Goal: Check status: Check status

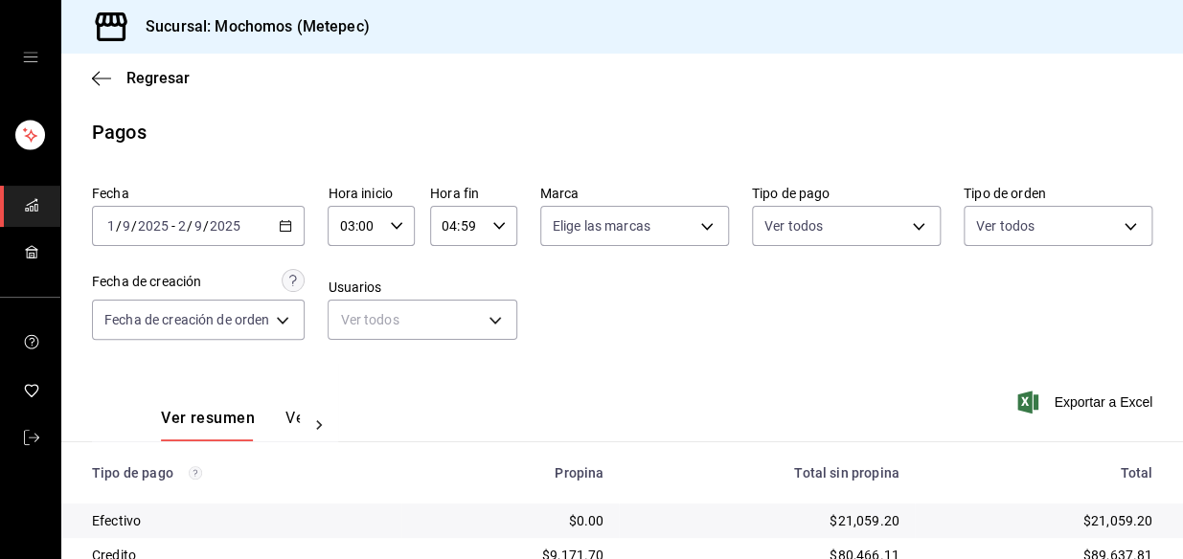
scroll to position [321, 0]
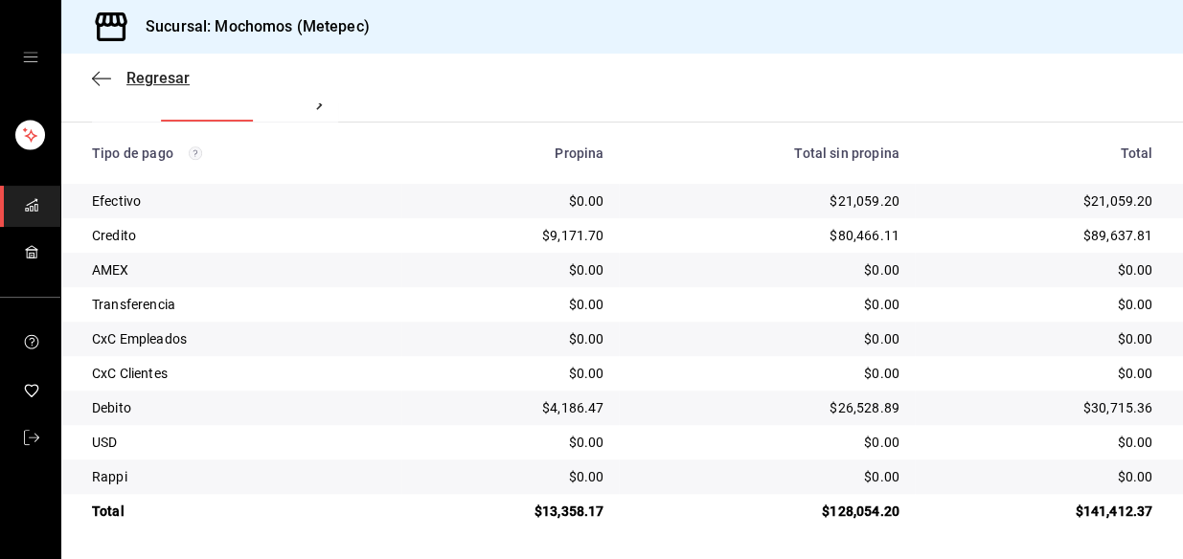
click at [106, 70] on icon "button" at bounding box center [101, 78] width 19 height 17
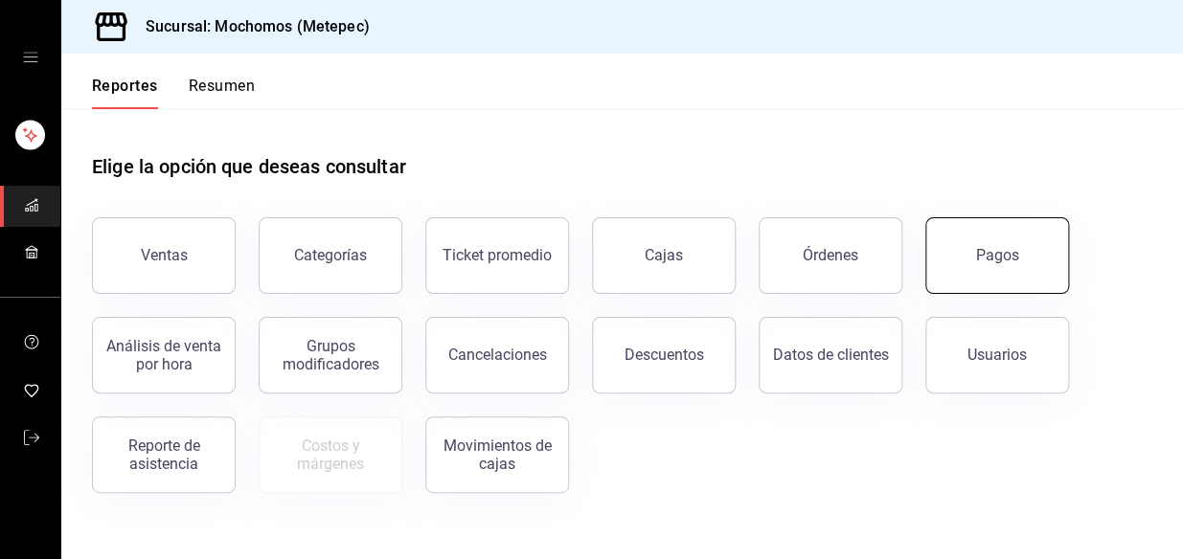
click at [1004, 260] on div "Pagos" at bounding box center [997, 255] width 43 height 18
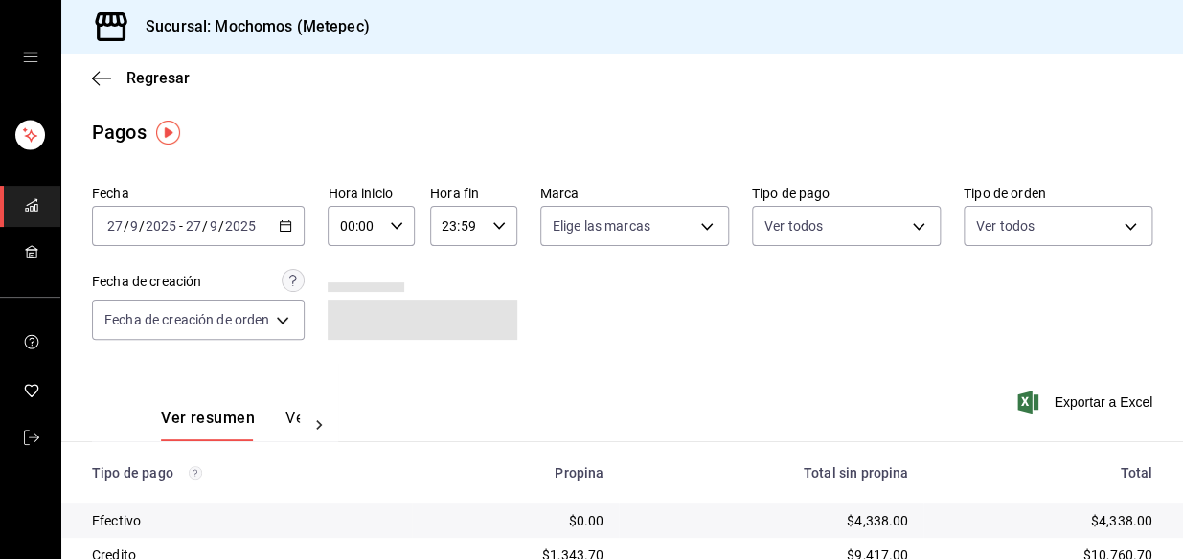
click at [264, 235] on div "[DATE] [DATE] - [DATE] [DATE]" at bounding box center [198, 226] width 213 height 40
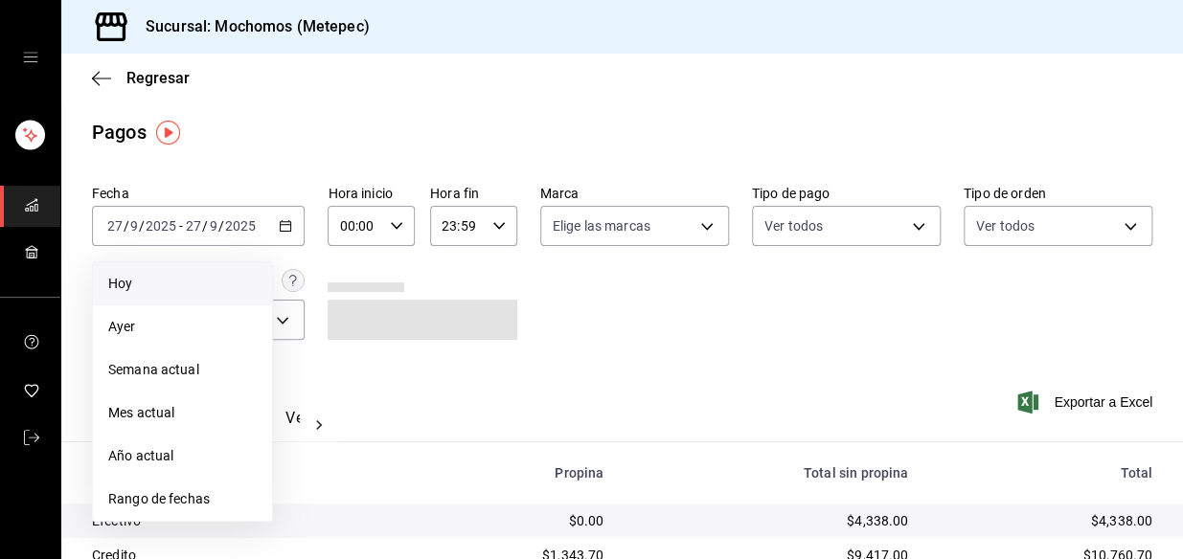
click at [154, 279] on span "Hoy" at bounding box center [182, 284] width 148 height 20
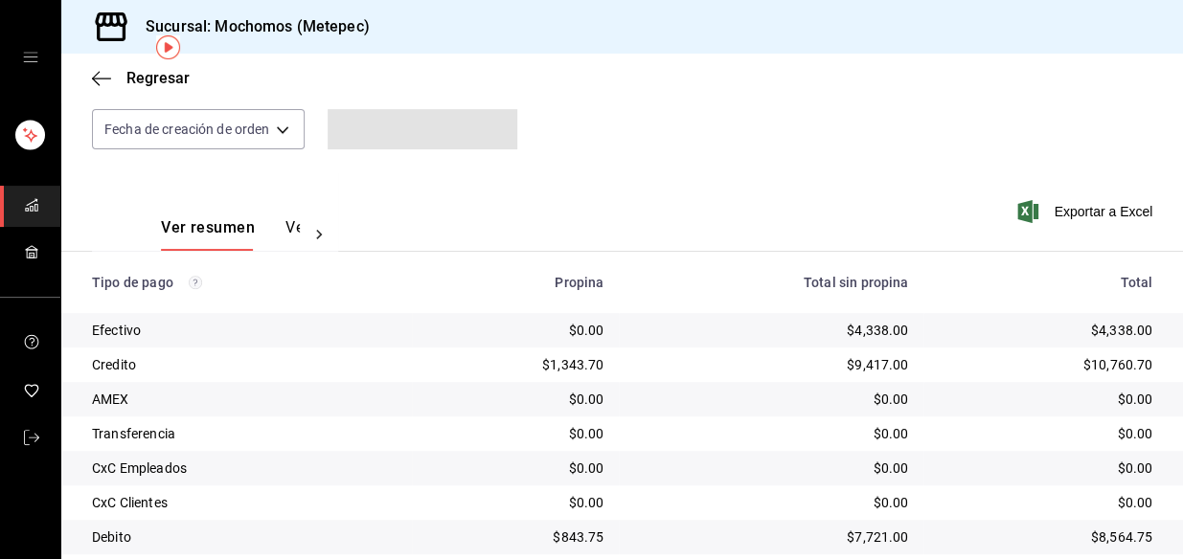
scroll to position [59, 0]
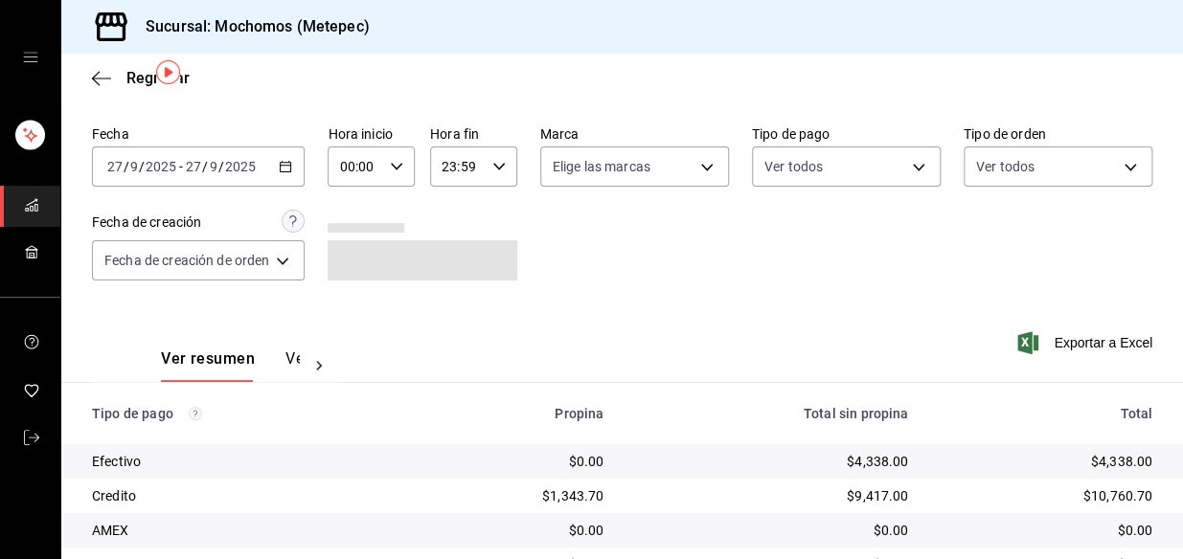
click at [401, 164] on icon "button" at bounding box center [396, 166] width 13 height 13
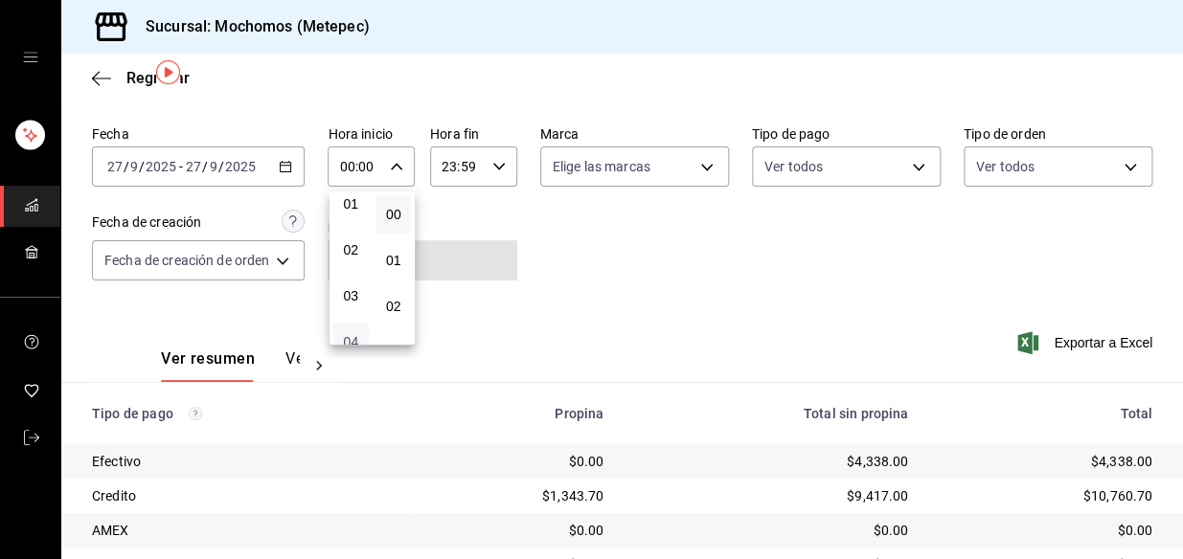
scroll to position [86, 0]
click at [348, 309] on span "04" at bounding box center [351, 312] width 12 height 15
type input "04:00"
click at [750, 318] on div at bounding box center [591, 279] width 1183 height 559
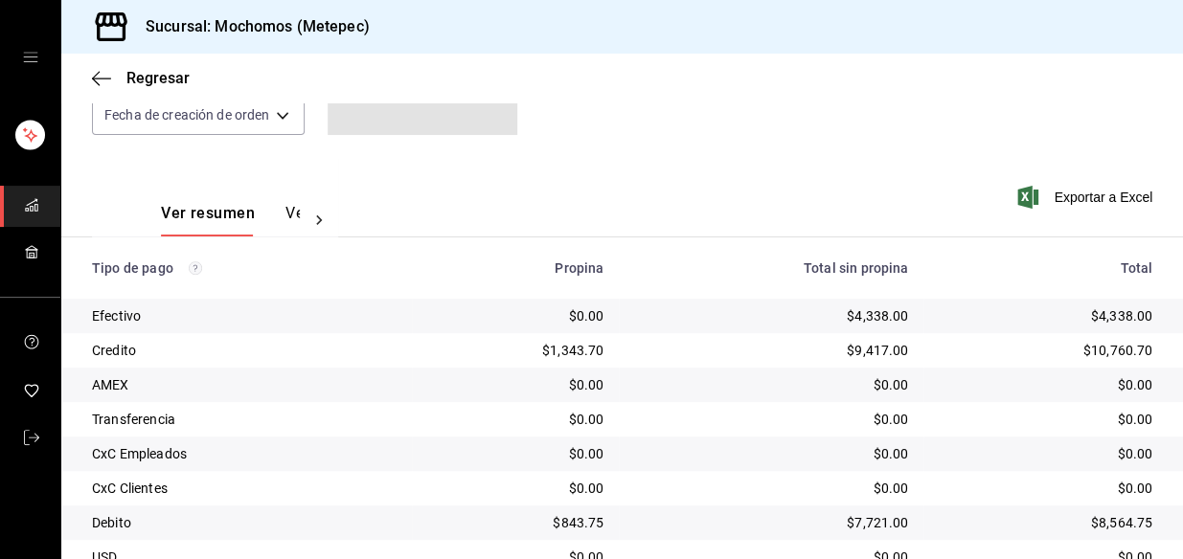
scroll to position [321, 0]
